Goal: Task Accomplishment & Management: Manage account settings

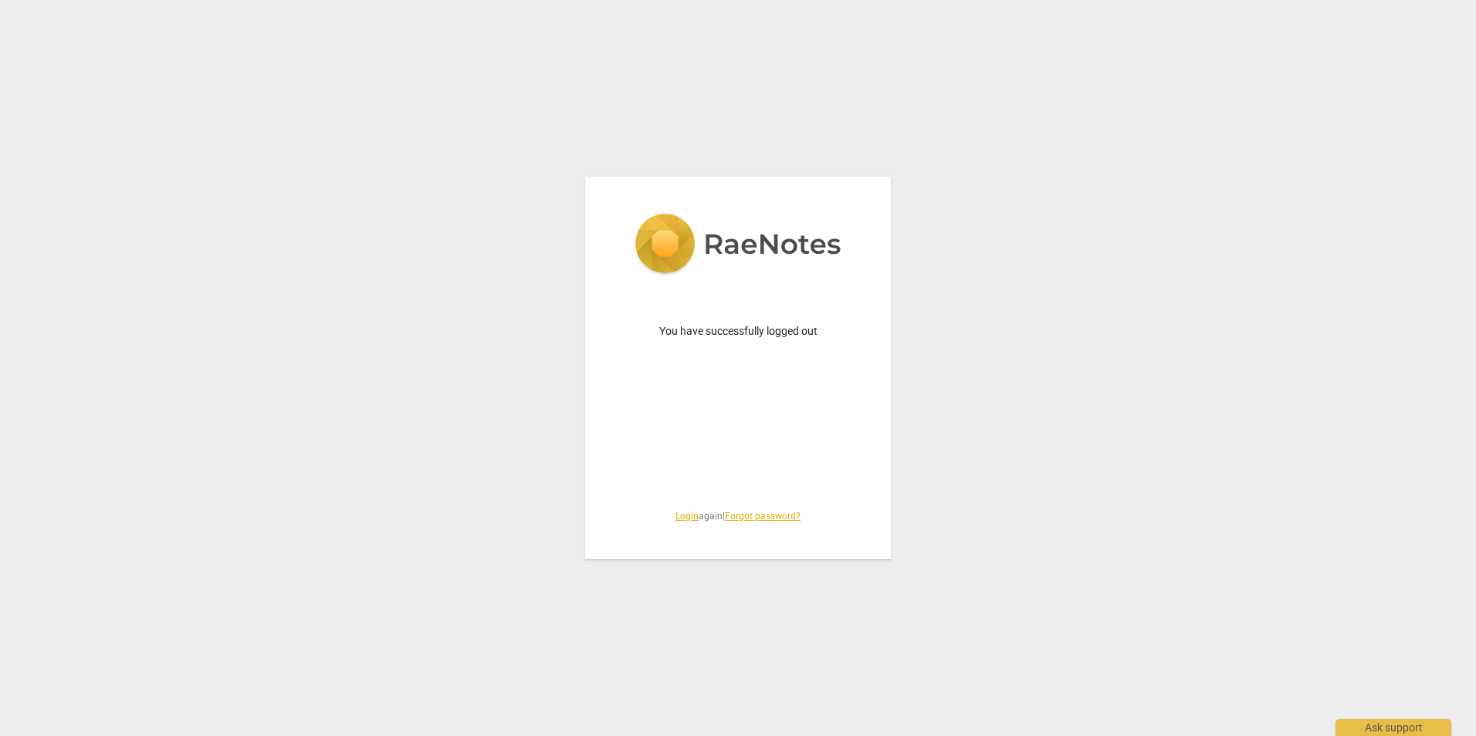
click at [725, 428] on div "You have successfully logged out Login again | Forgot password?" at bounding box center [738, 368] width 306 height 383
click at [691, 510] on span "Login again | Forgot password?" at bounding box center [738, 516] width 232 height 13
click at [686, 515] on link "Login" at bounding box center [686, 516] width 23 height 11
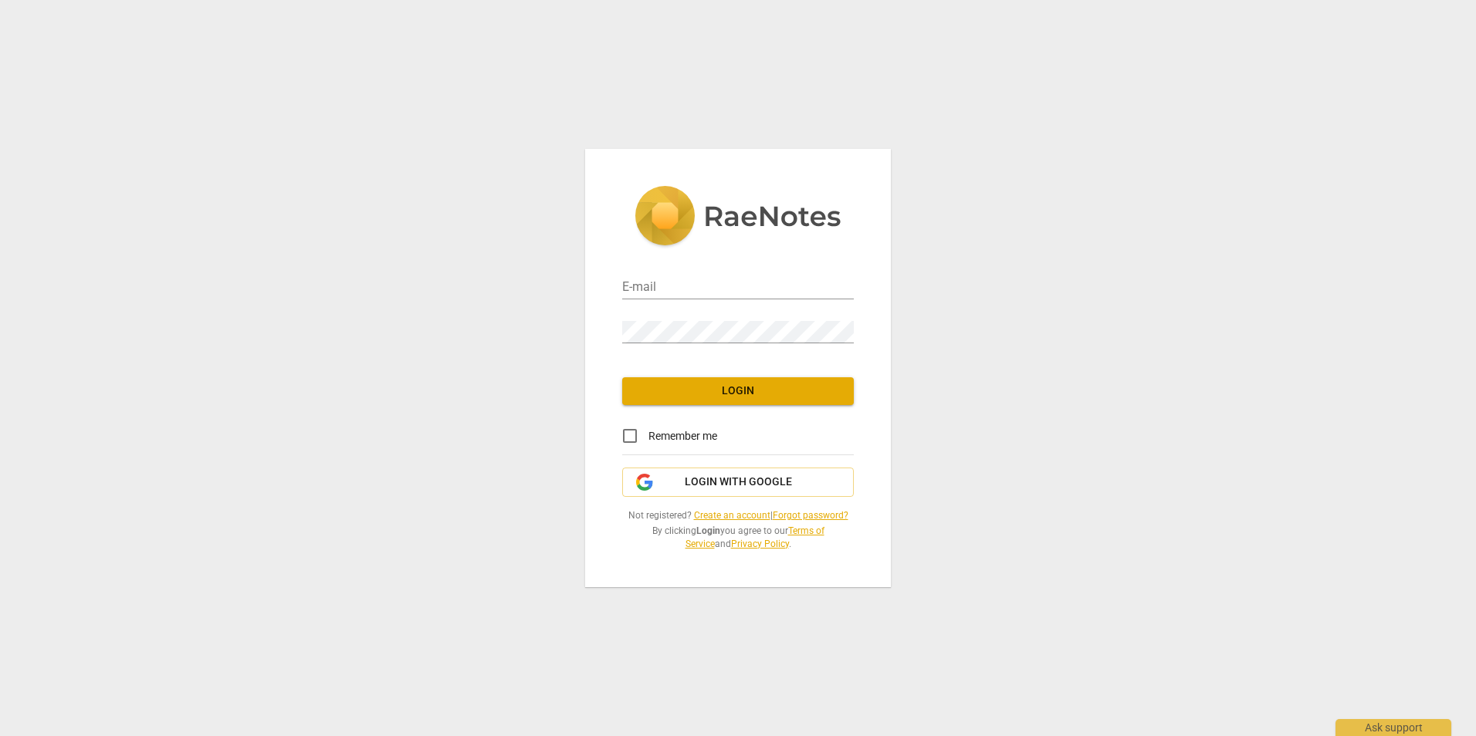
click at [675, 276] on div "E-mail" at bounding box center [738, 282] width 232 height 35
click at [667, 292] on input "email" at bounding box center [738, 288] width 232 height 22
type input "[PERSON_NAME][EMAIL_ADDRESS][DOMAIN_NAME]"
click at [769, 385] on span "Login" at bounding box center [737, 391] width 207 height 15
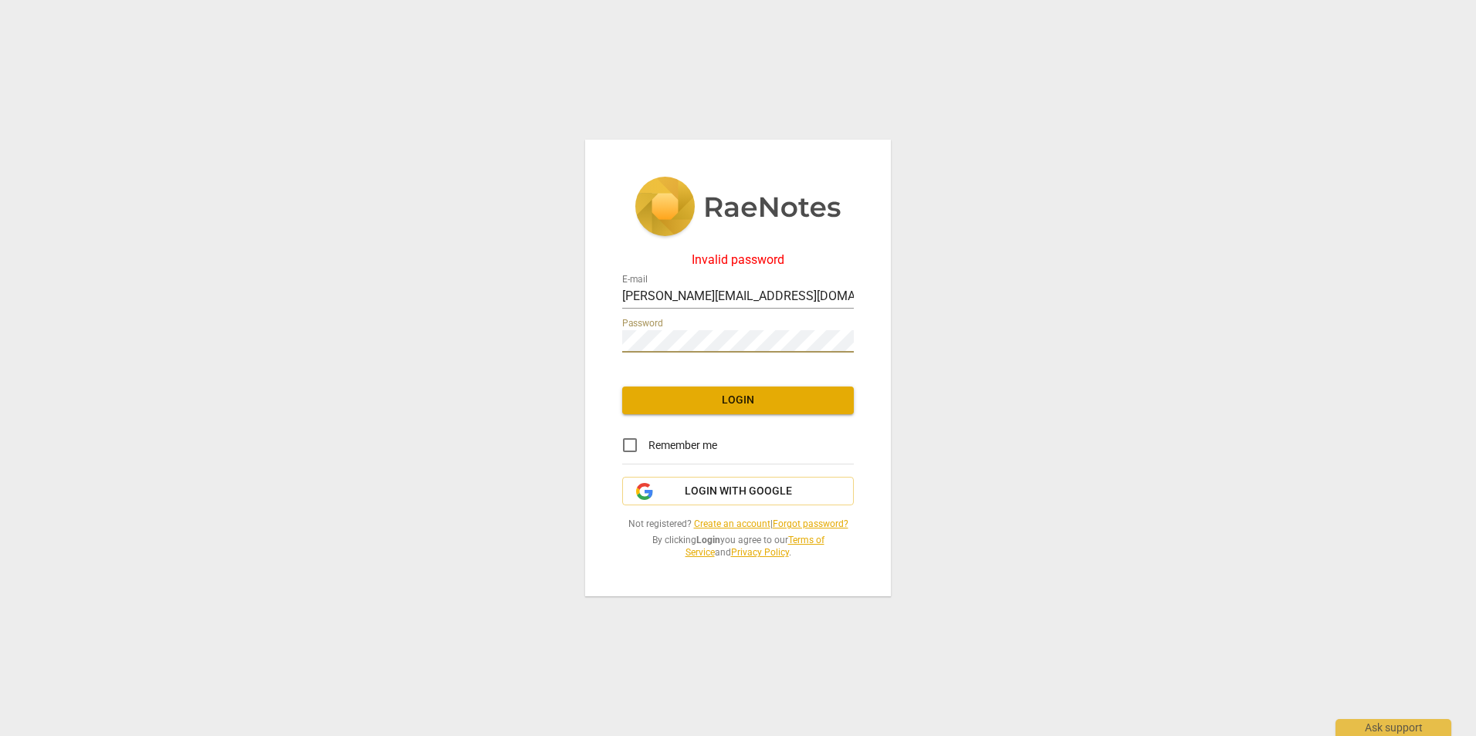
click at [592, 340] on div "Invalid password E-mail [PERSON_NAME][EMAIL_ADDRESS][DOMAIN_NAME] Password Logi…" at bounding box center [738, 368] width 306 height 457
click at [735, 403] on span "Login" at bounding box center [737, 400] width 207 height 15
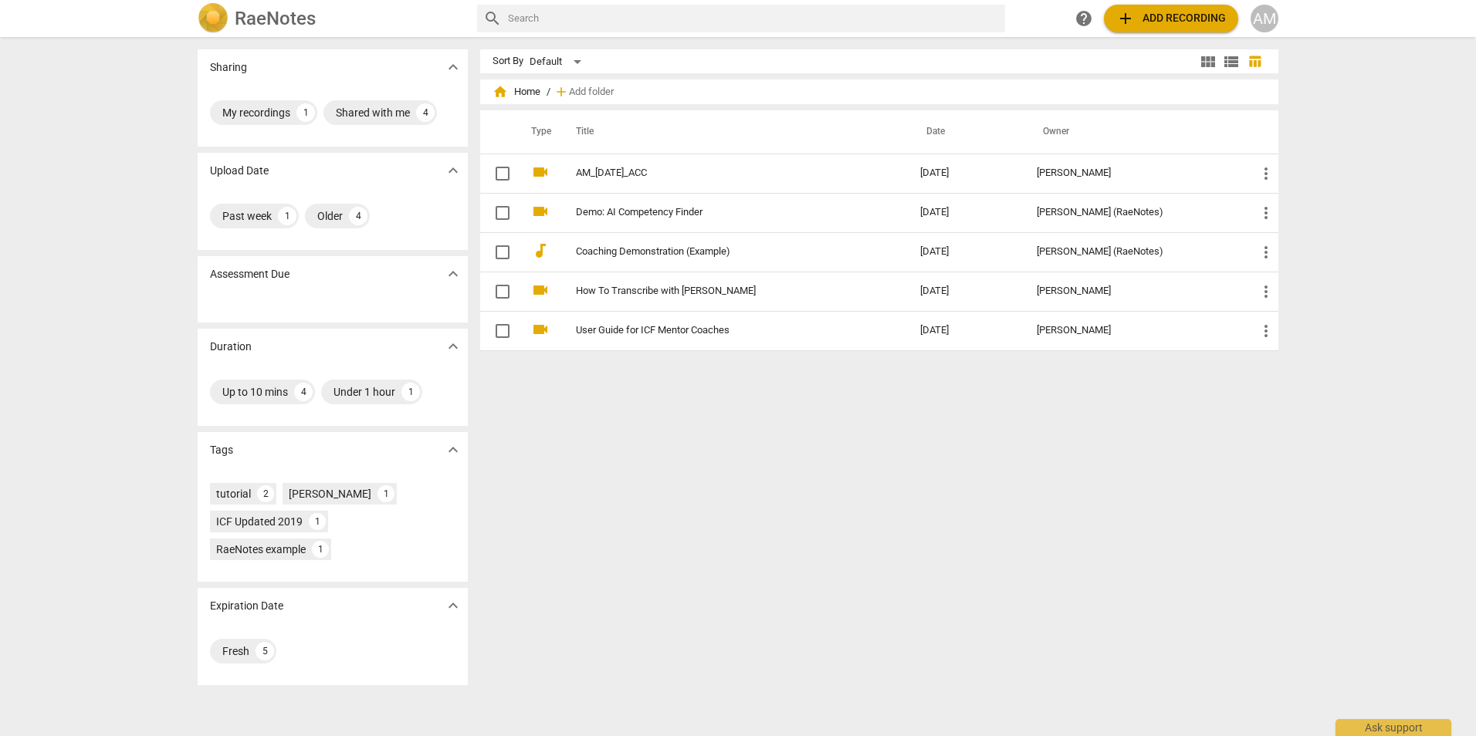
click at [401, 281] on div "Assessment Due expand_more" at bounding box center [333, 274] width 270 height 36
click at [615, 475] on div "Sort By Default view_module view_list table_chart home Home / add Add folder Ty…" at bounding box center [885, 386] width 810 height 675
click at [1222, 56] on span "view_list" at bounding box center [1231, 61] width 19 height 19
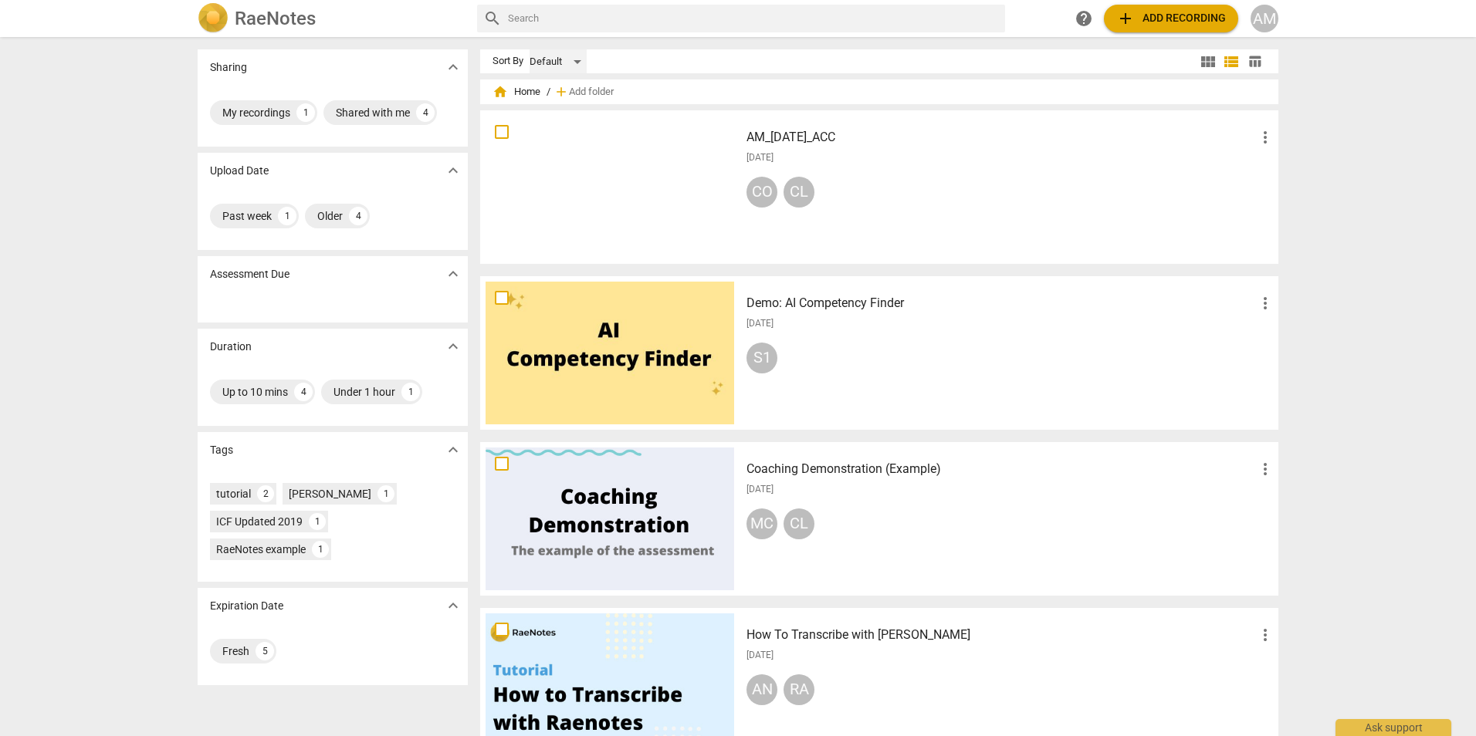
click at [572, 63] on div "Default" at bounding box center [557, 61] width 57 height 25
click at [689, 66] on div at bounding box center [738, 368] width 1476 height 736
click at [1207, 61] on span "view_module" at bounding box center [1208, 61] width 19 height 19
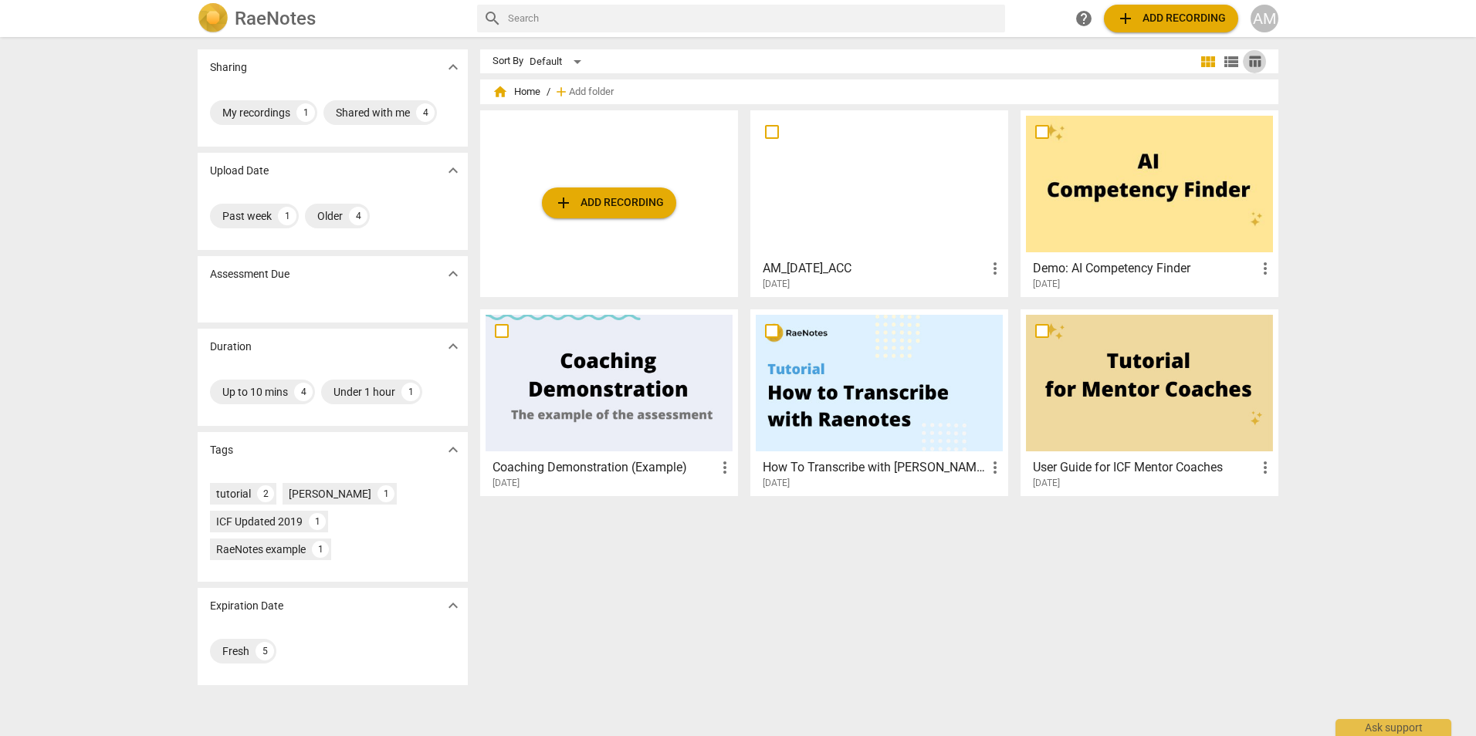
click at [1253, 63] on span "table_chart" at bounding box center [1254, 61] width 15 height 15
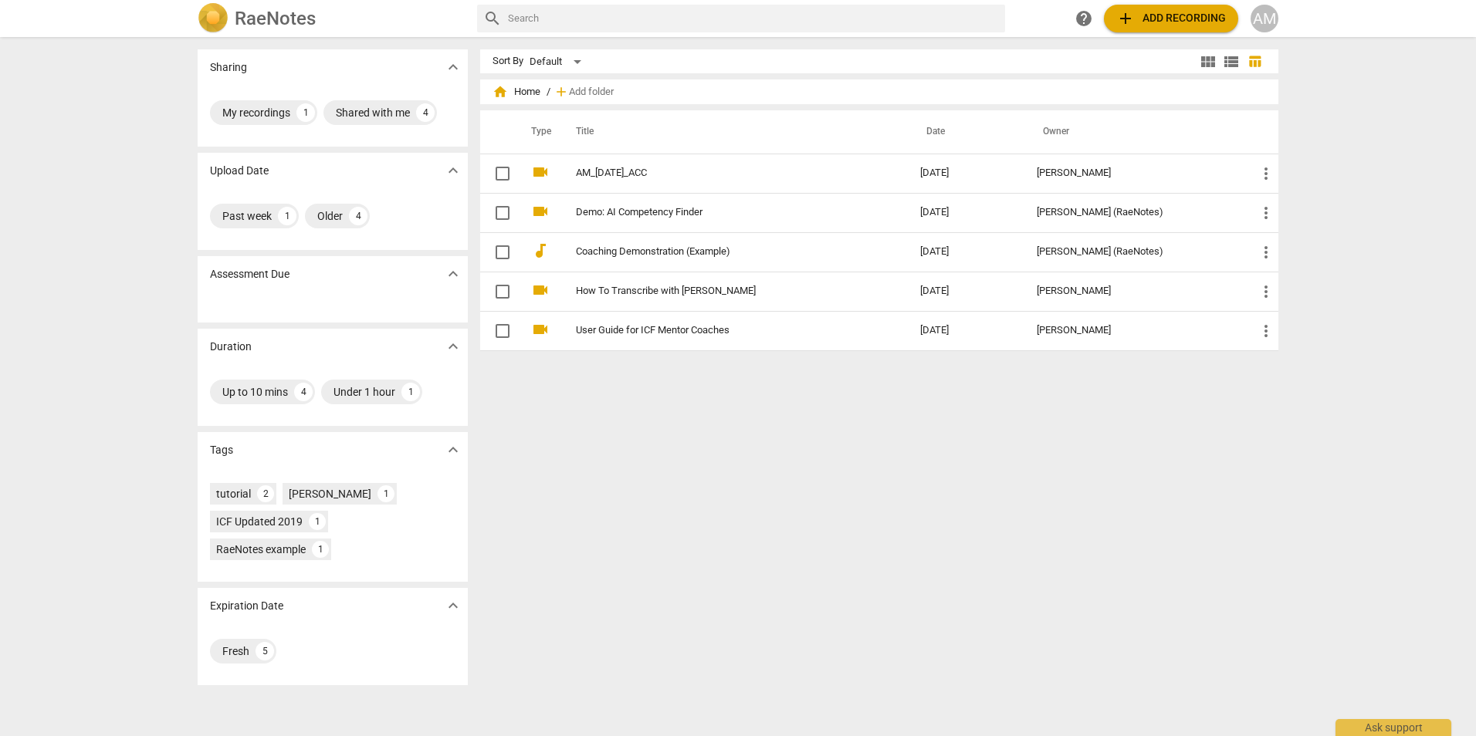
click at [1267, 20] on div "AM" at bounding box center [1264, 19] width 28 height 28
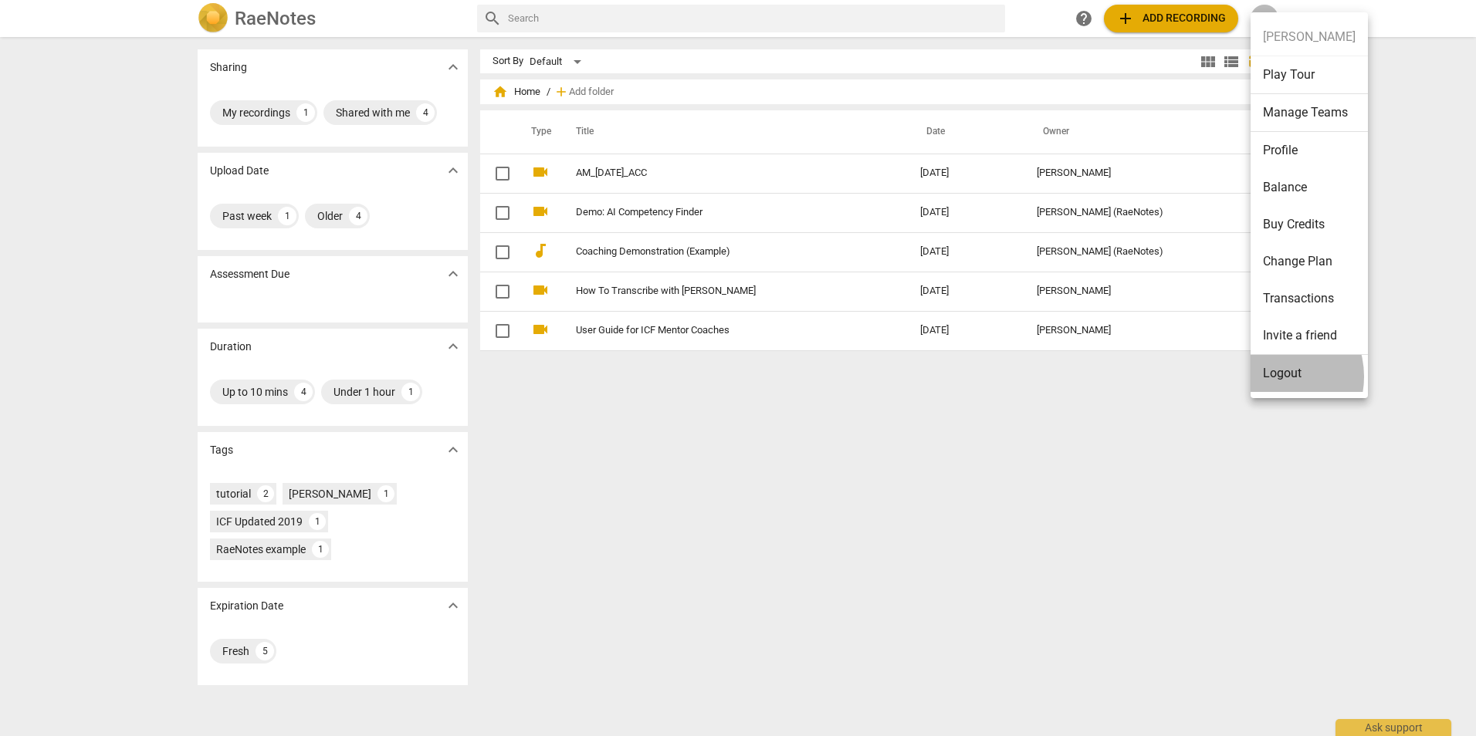
click at [1272, 377] on li "Logout" at bounding box center [1308, 373] width 117 height 37
